Goal: Transaction & Acquisition: Purchase product/service

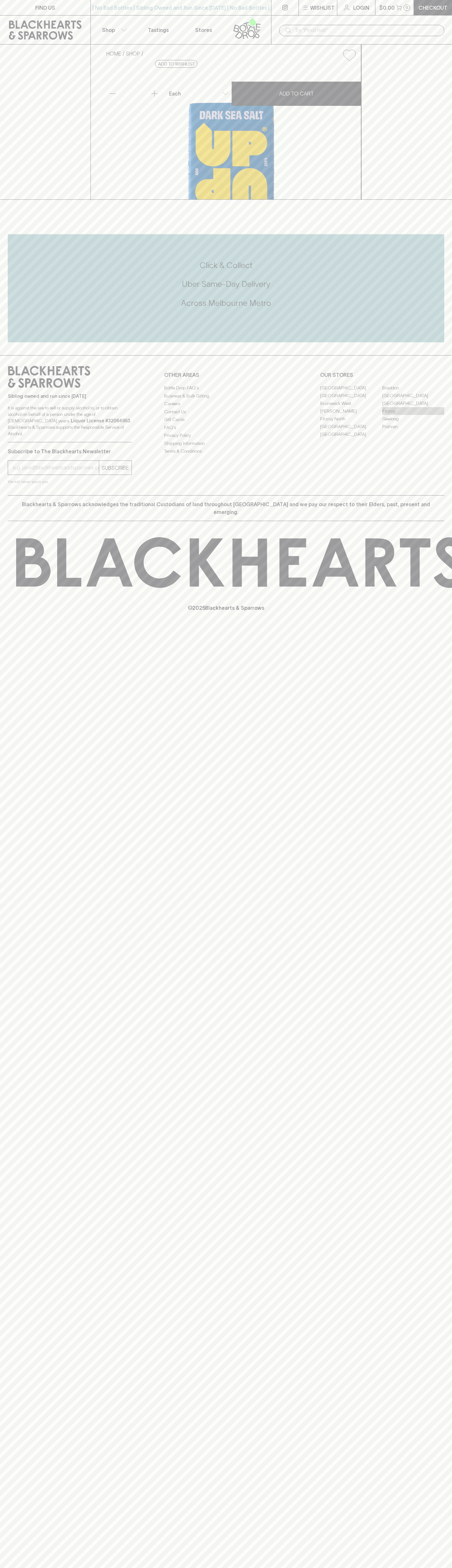
click at [413, 415] on link "Fitzroy" at bounding box center [413, 411] width 62 height 8
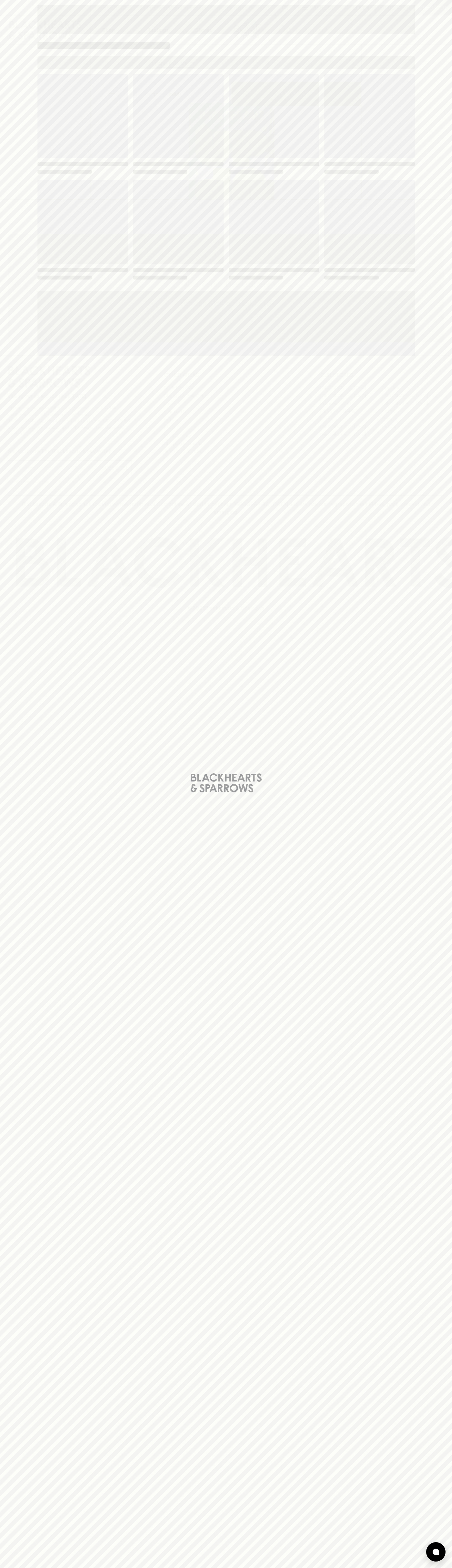
click at [307, 194] on span "Loading" at bounding box center [274, 222] width 90 height 84
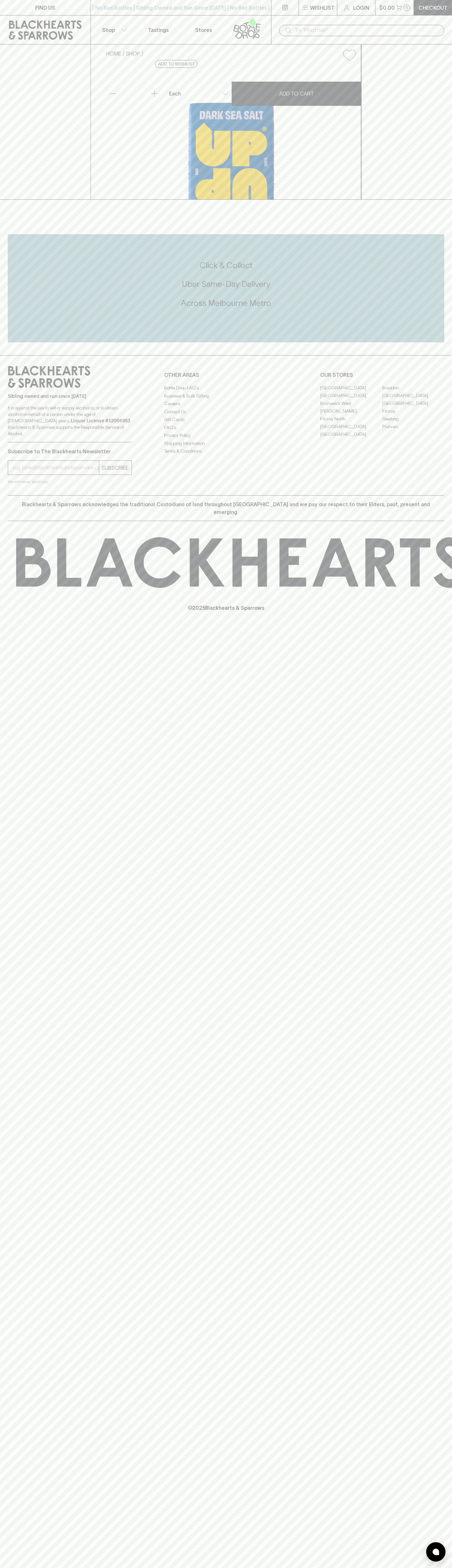
click at [121, 32] on button "Shop" at bounding box center [113, 29] width 45 height 29
click at [433, 1087] on div at bounding box center [226, 784] width 452 height 1568
click at [445, 1567] on html "FIND US | No Bad Bottles | Sibling Owned and Run Since 2006 | No Bad Bottles | …" at bounding box center [226, 784] width 452 height 1568
click at [26, 434] on div at bounding box center [226, 784] width 452 height 1568
